Goal: Task Accomplishment & Management: Manage account settings

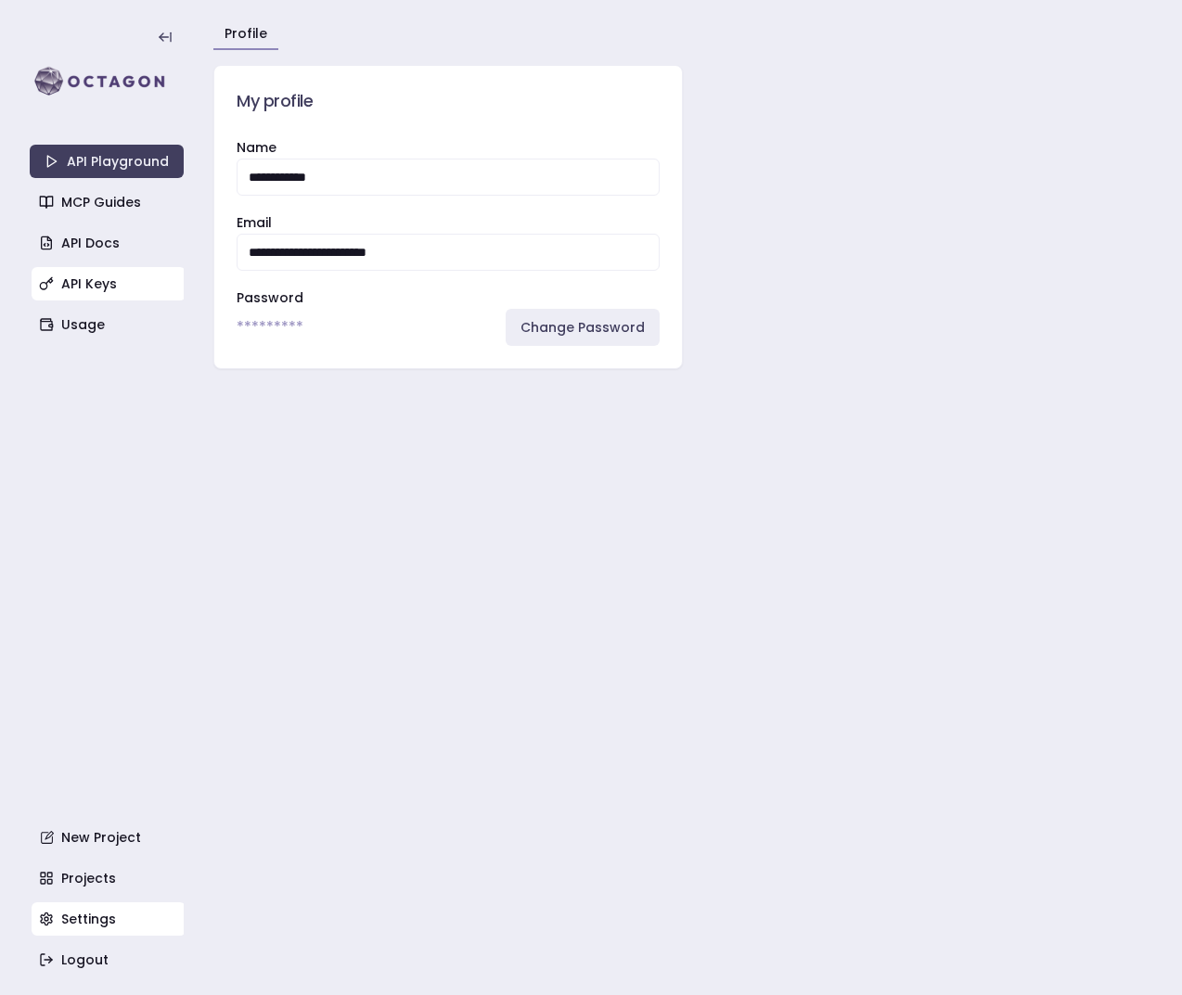
click at [121, 274] on link "API Keys" at bounding box center [109, 283] width 154 height 33
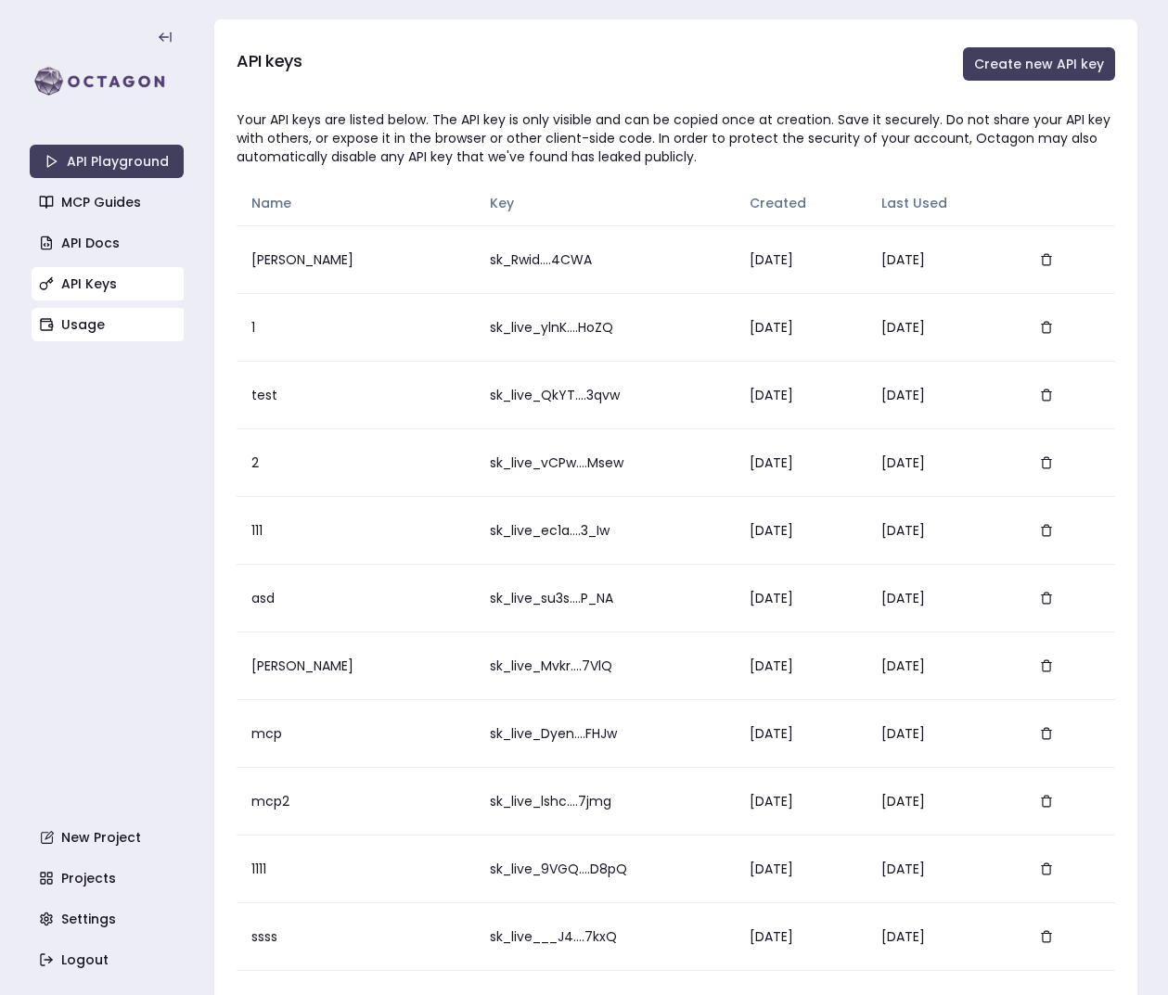
click at [107, 313] on link "Usage" at bounding box center [109, 324] width 154 height 33
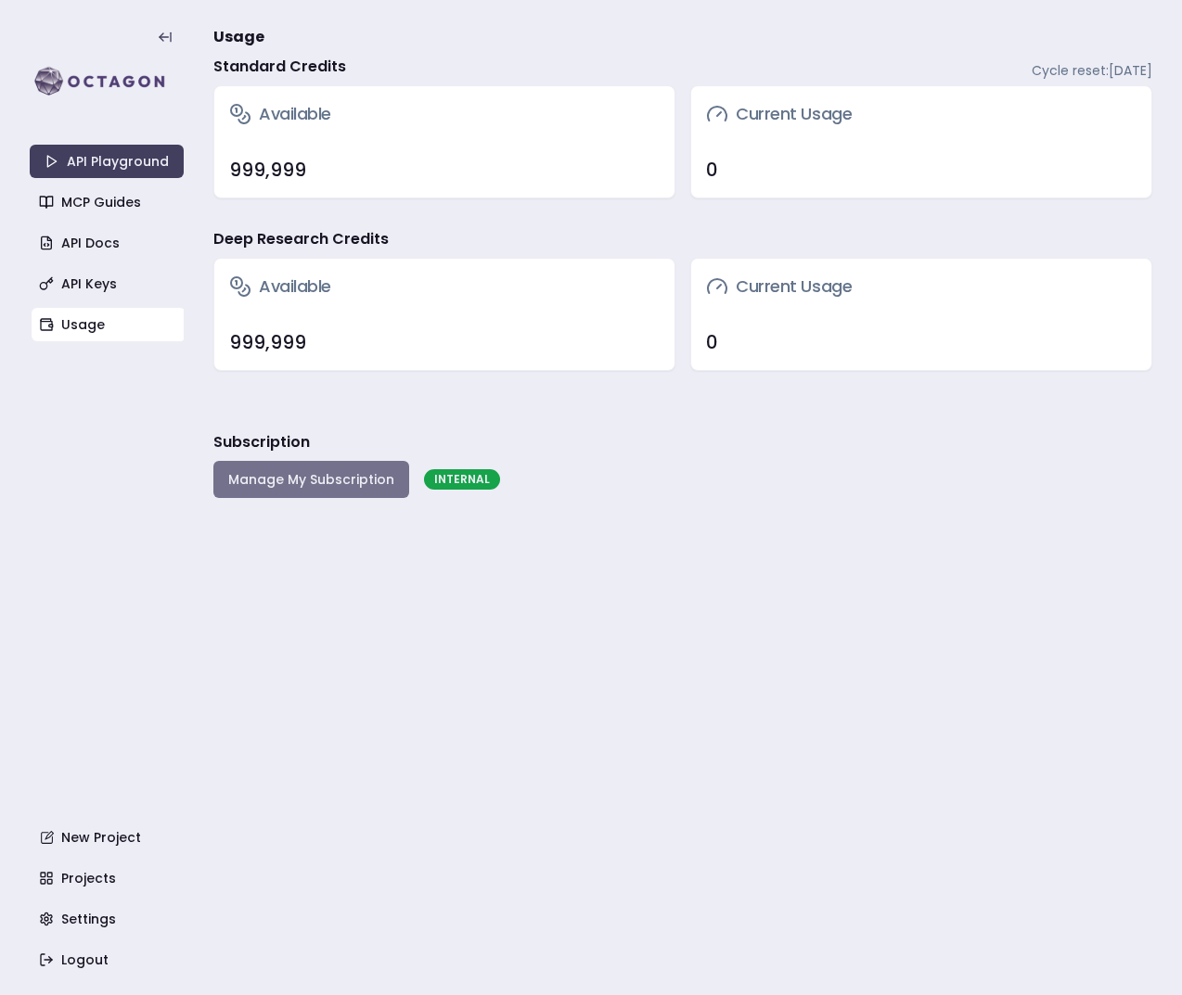
click at [301, 472] on button "Manage My Subscription" at bounding box center [311, 479] width 196 height 37
